Goal: Transaction & Acquisition: Purchase product/service

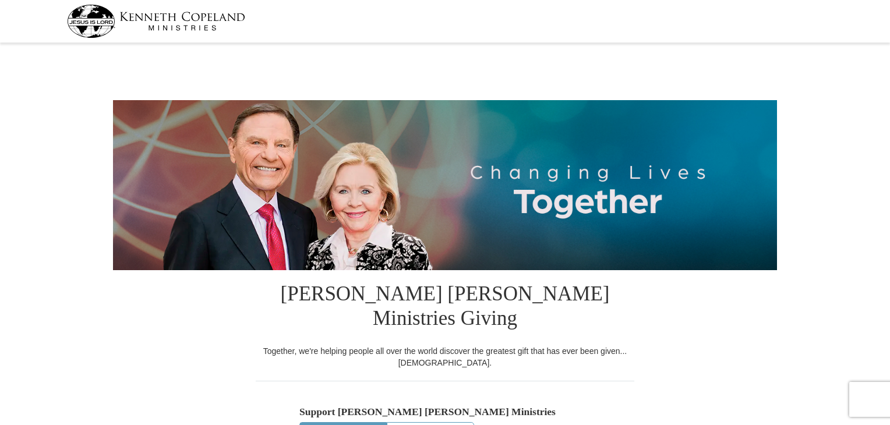
select select "FL"
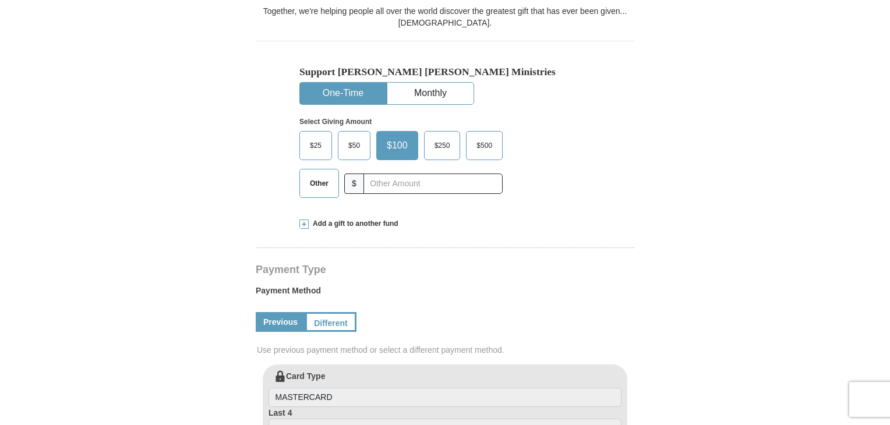
scroll to position [354, 0]
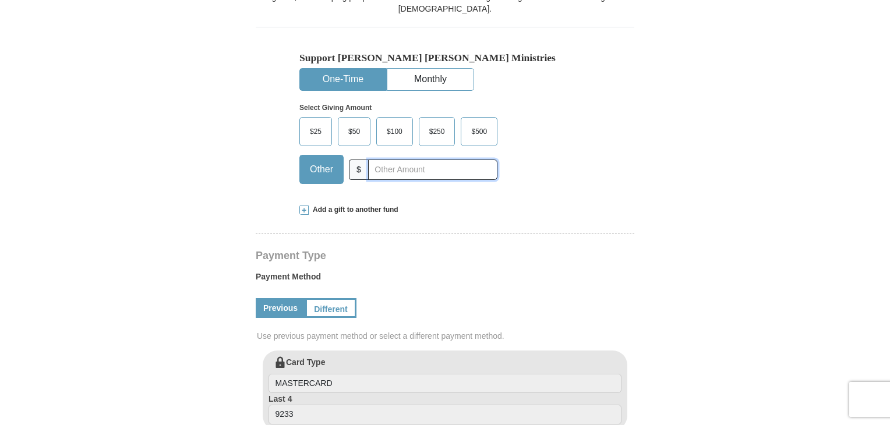
click at [462, 160] on input "text" at bounding box center [432, 170] width 129 height 20
click at [464, 160] on input "250.00" at bounding box center [432, 170] width 129 height 20
type input "250.00"
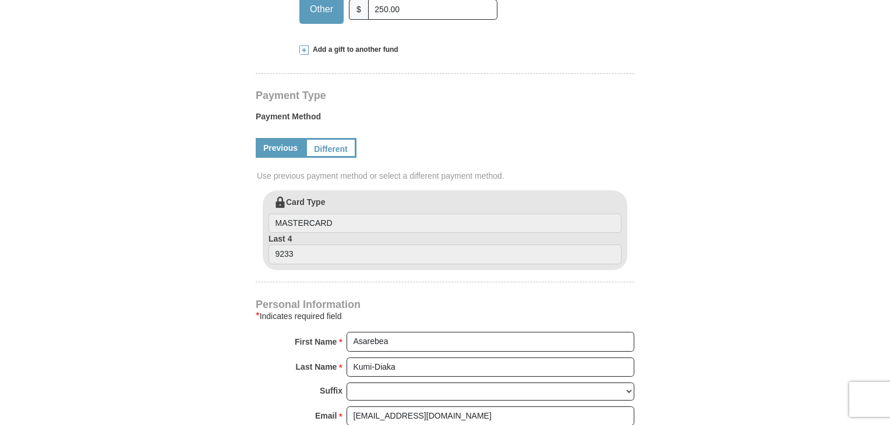
scroll to position [530, 0]
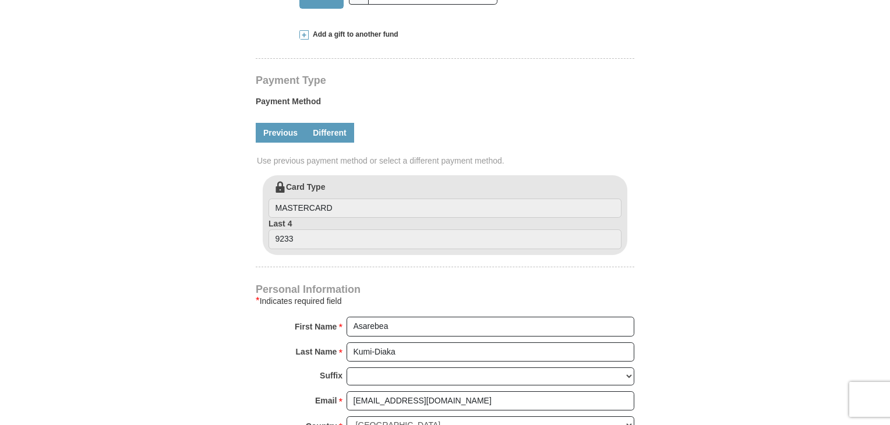
click at [336, 123] on link "Different" at bounding box center [329, 133] width 49 height 20
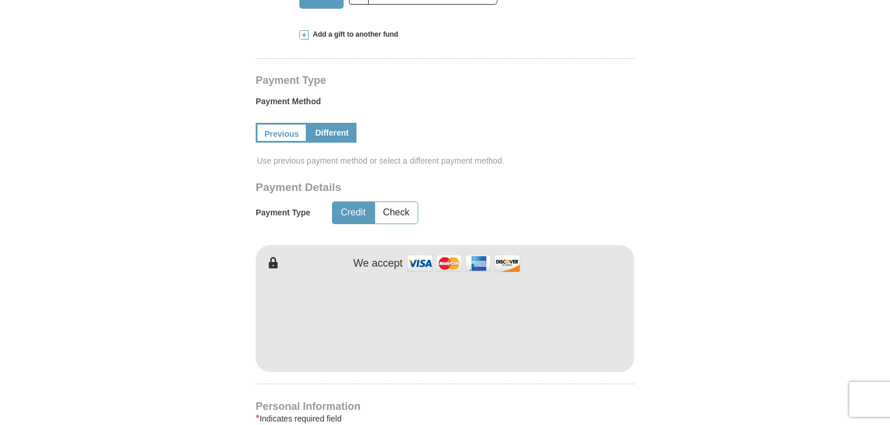
click at [773, 293] on form "[PERSON_NAME] [PERSON_NAME] Ministries Giving Together, we're helping people al…" at bounding box center [445, 219] width 664 height 1405
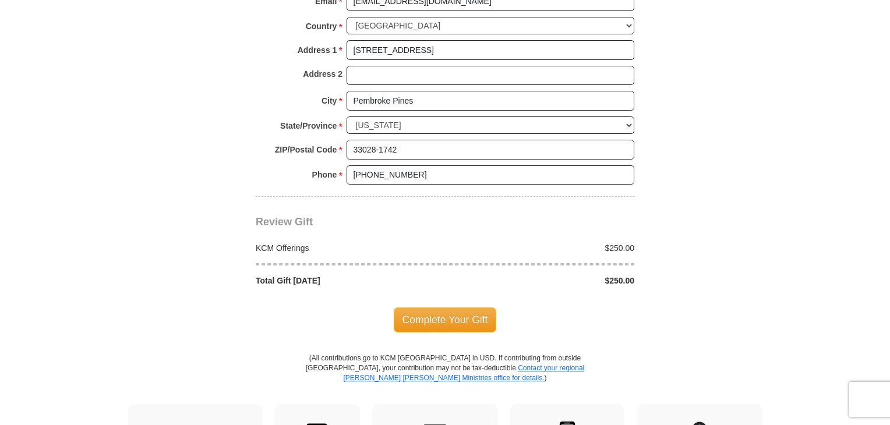
scroll to position [1057, 0]
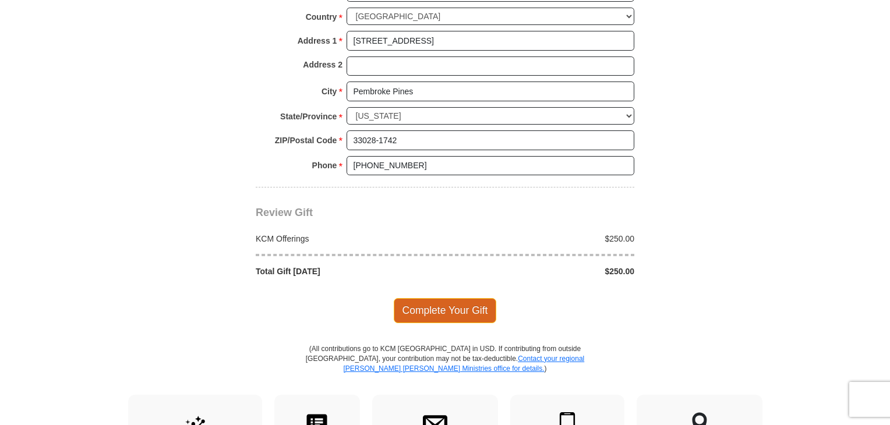
click at [443, 298] on span "Complete Your Gift" at bounding box center [445, 310] width 103 height 24
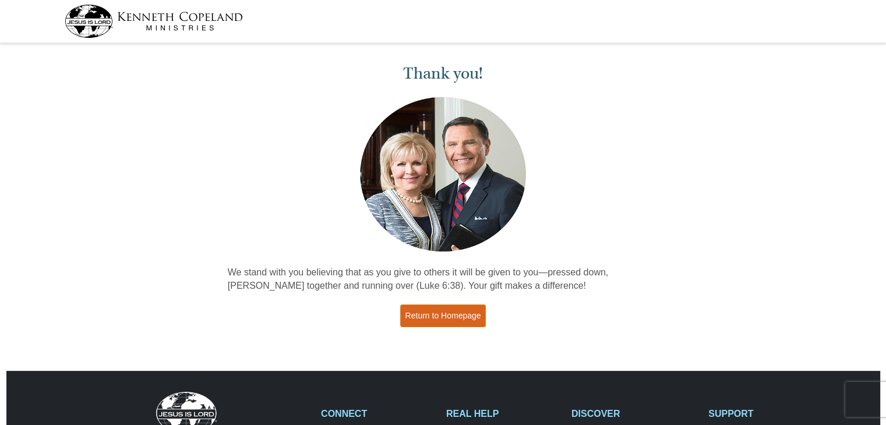
click at [453, 313] on link "Return to Homepage" at bounding box center [443, 316] width 86 height 23
